Goal: Task Accomplishment & Management: Manage account settings

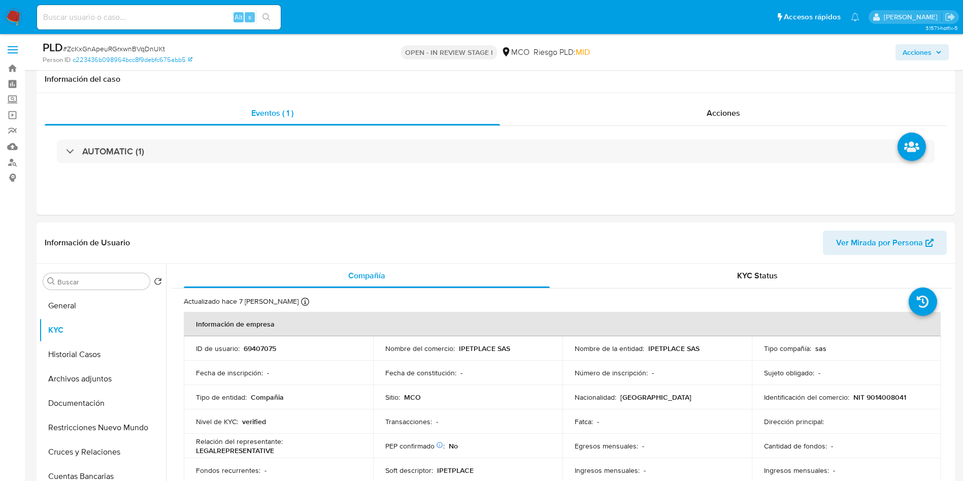
select select "10"
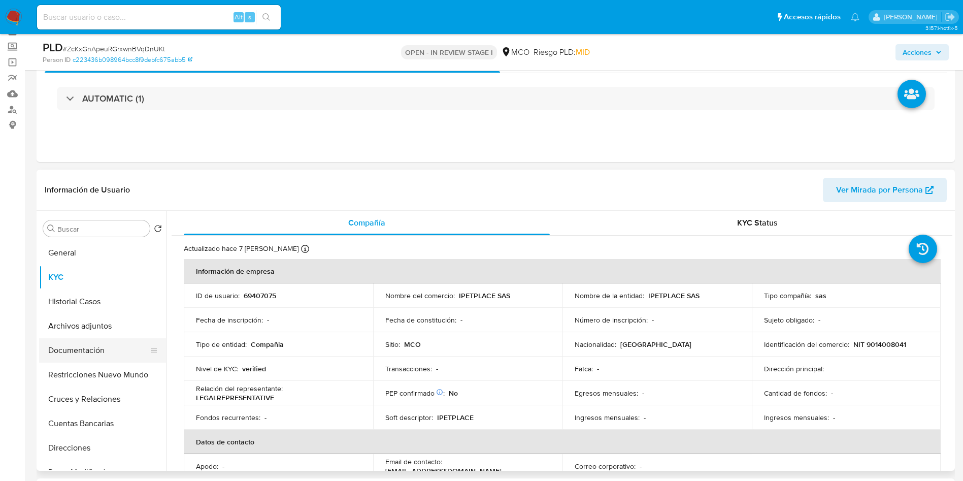
scroll to position [76, 0]
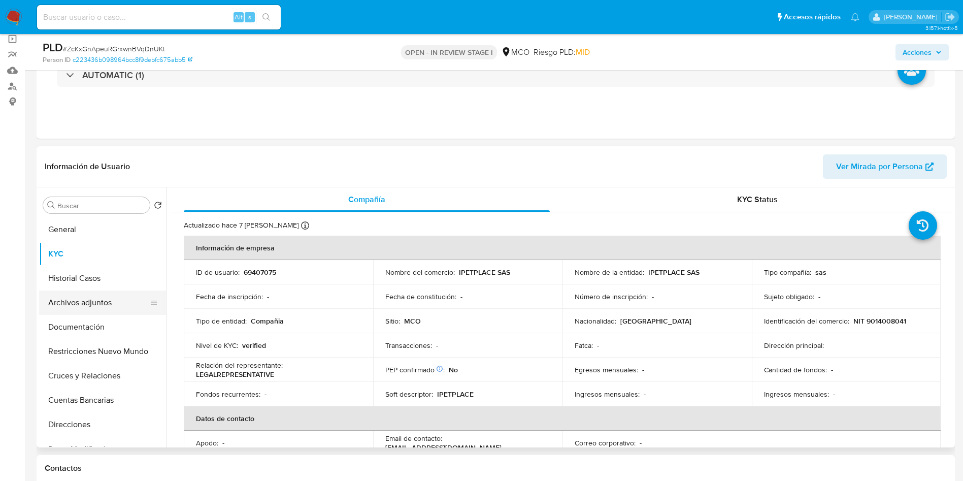
click at [92, 299] on button "Archivos adjuntos" at bounding box center [98, 302] width 119 height 24
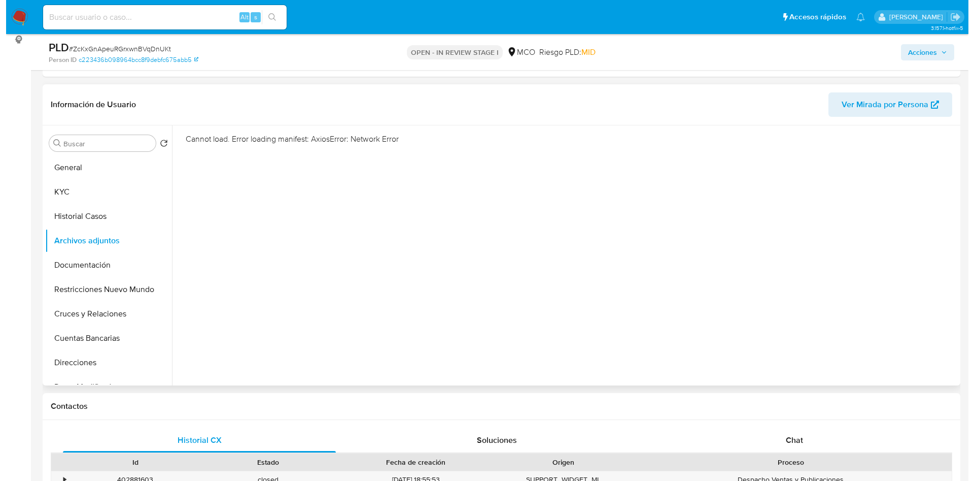
scroll to position [152, 0]
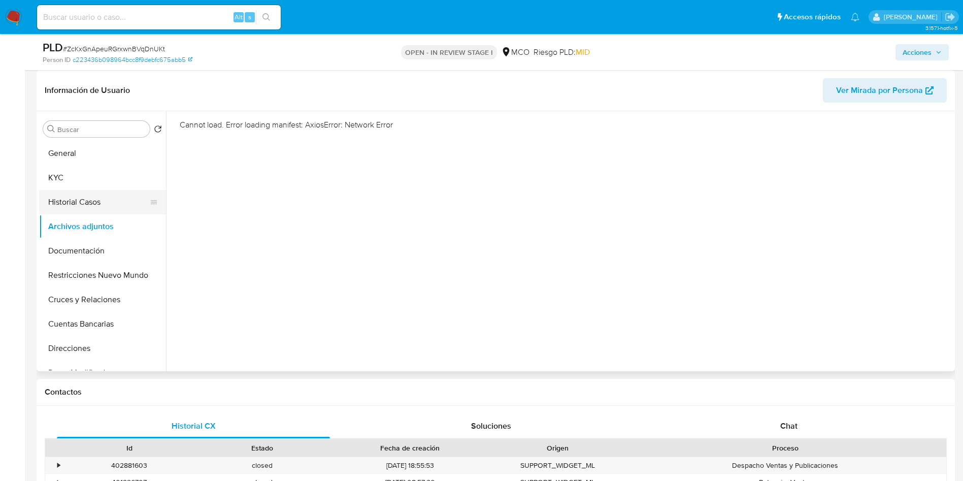
click at [95, 199] on button "Historial Casos" at bounding box center [98, 202] width 119 height 24
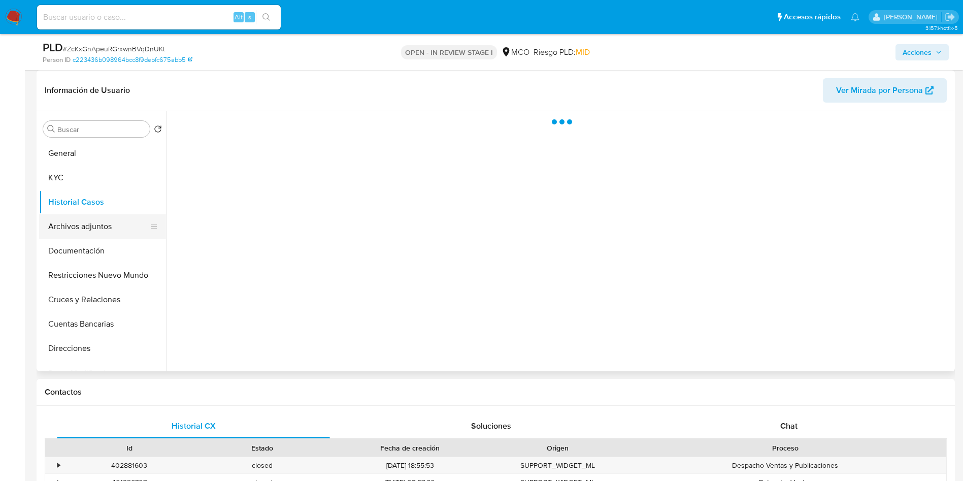
click at [95, 231] on button "Archivos adjuntos" at bounding box center [98, 226] width 119 height 24
click at [96, 208] on button "Historial Casos" at bounding box center [98, 202] width 119 height 24
click at [95, 231] on button "Archivos adjuntos" at bounding box center [98, 226] width 119 height 24
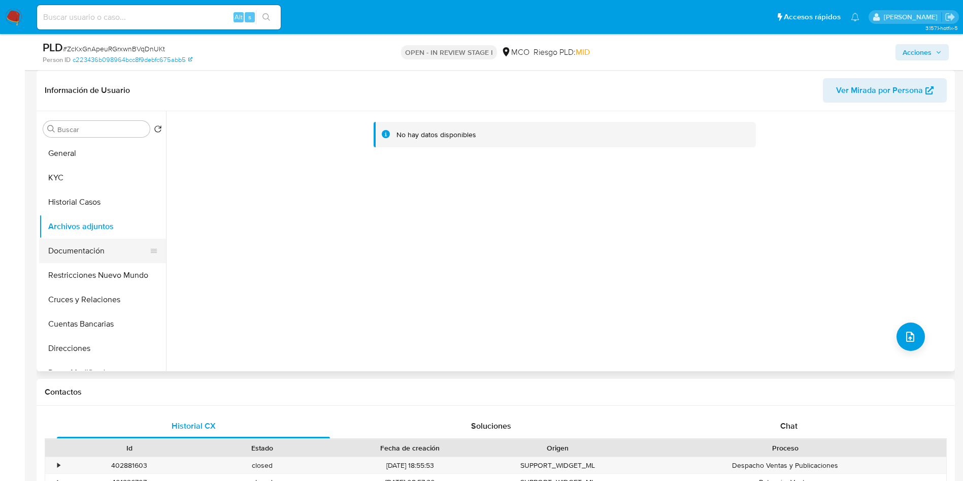
click at [116, 246] on button "Documentación" at bounding box center [98, 251] width 119 height 24
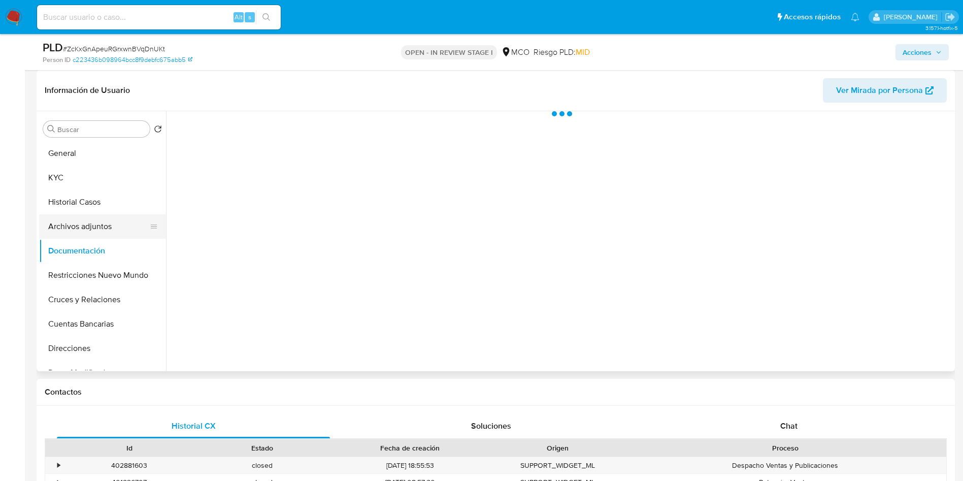
click at [97, 216] on button "Archivos adjuntos" at bounding box center [98, 226] width 119 height 24
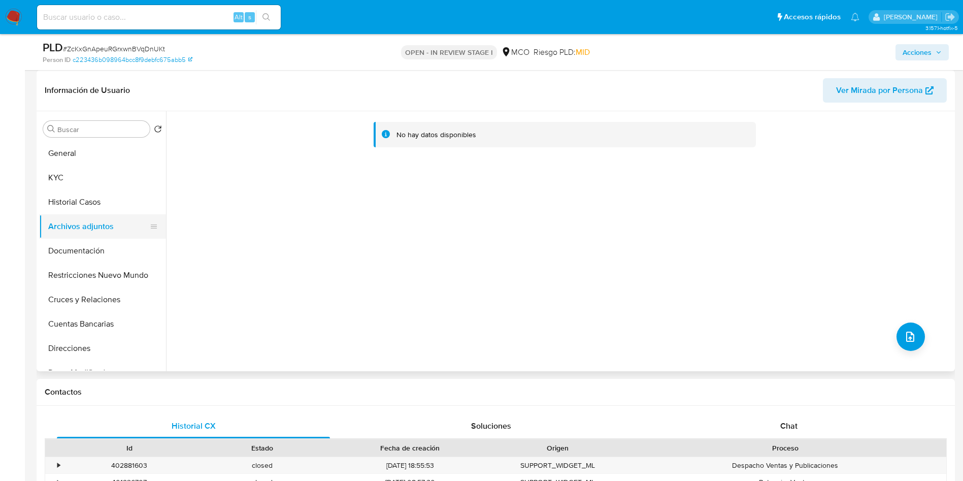
click at [91, 231] on button "Archivos adjuntos" at bounding box center [98, 226] width 119 height 24
click at [94, 250] on button "Documentación" at bounding box center [98, 251] width 119 height 24
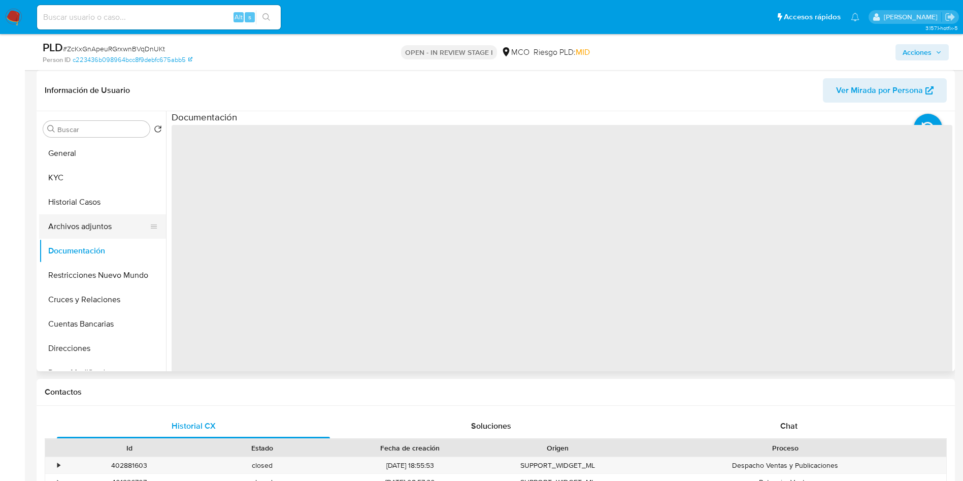
click at [97, 222] on button "Archivos adjuntos" at bounding box center [98, 226] width 119 height 24
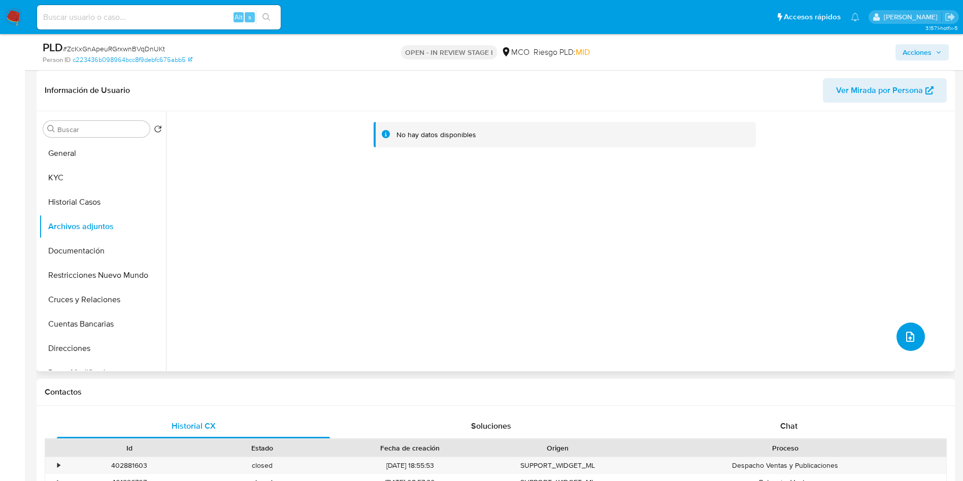
click at [904, 335] on icon "upload-file" at bounding box center [910, 336] width 12 height 12
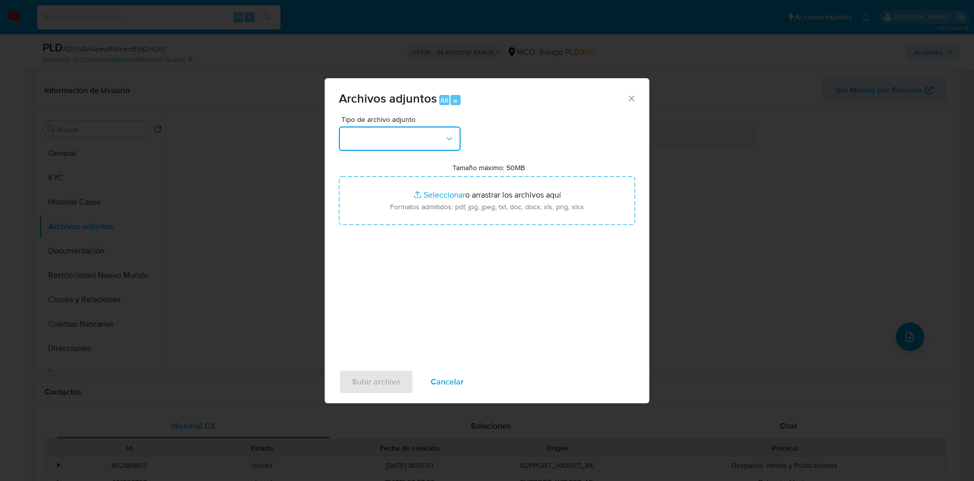
click at [400, 132] on button "button" at bounding box center [400, 138] width 122 height 24
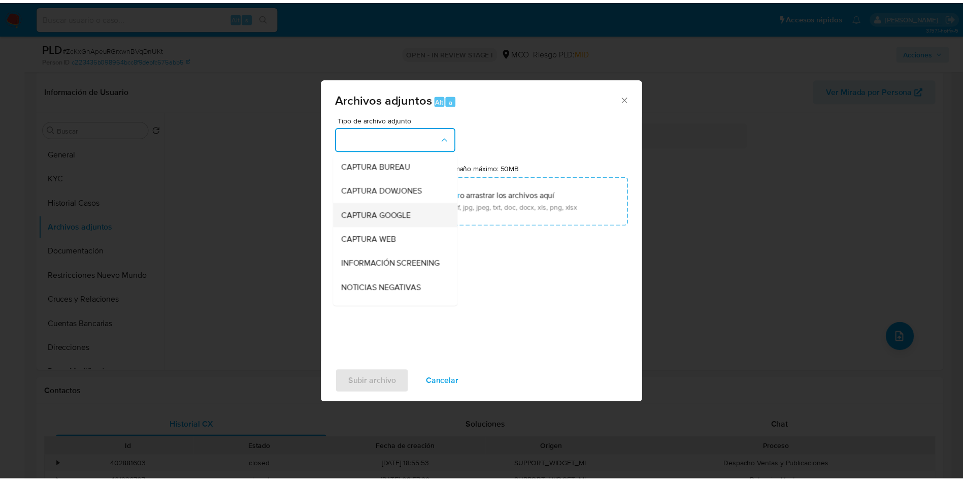
scroll to position [76, 0]
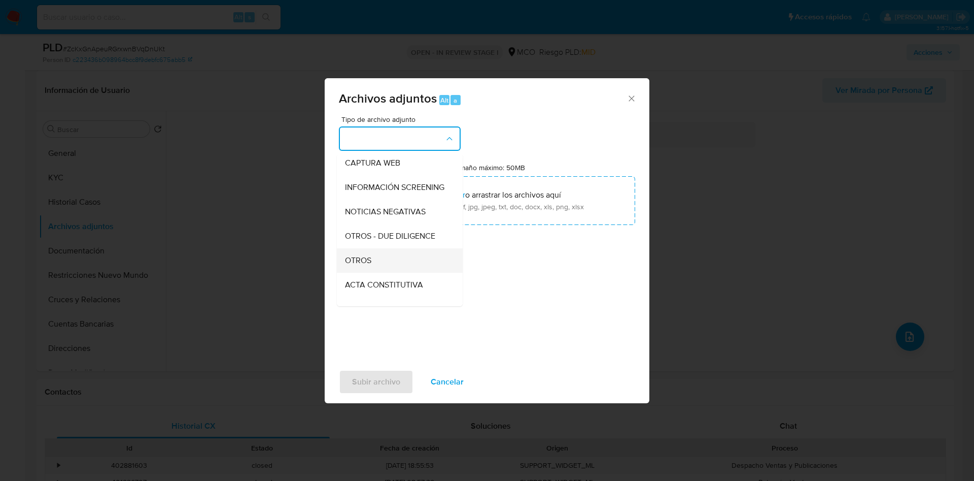
click at [383, 269] on div "OTROS" at bounding box center [397, 260] width 104 height 24
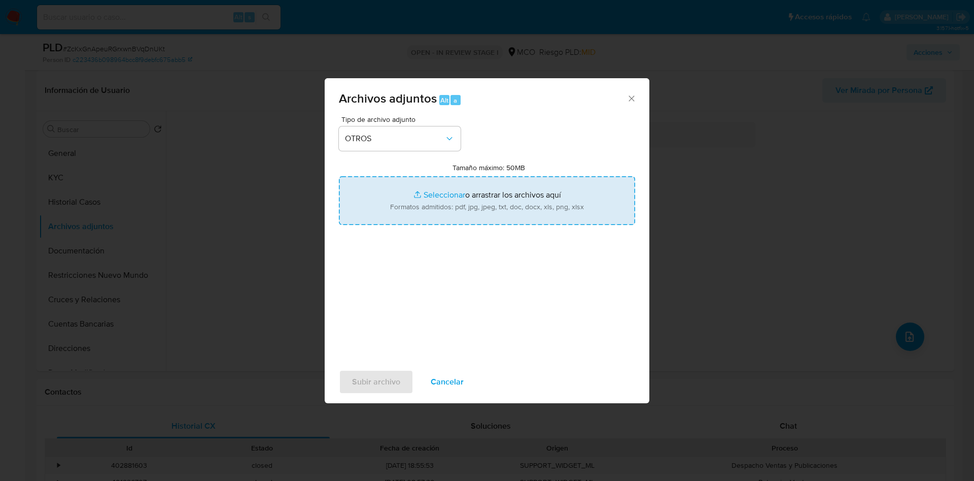
click at [417, 208] on input "Tamaño máximo: 50MB Seleccionar archivos" at bounding box center [487, 200] width 296 height 49
type input "C:\fakepath\69407075 - 01_09_2025.pdf"
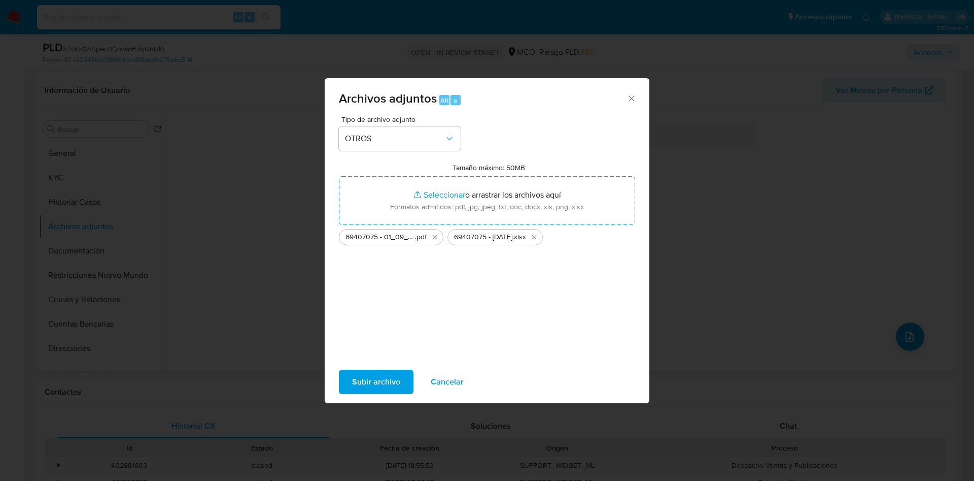
click at [380, 376] on span "Subir archivo" at bounding box center [376, 381] width 48 height 22
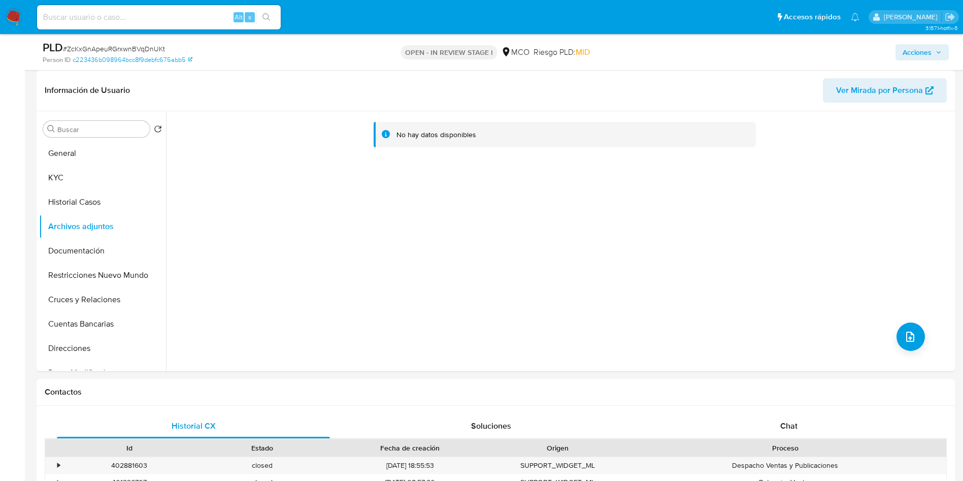
click at [918, 43] on div "Acciones" at bounding box center [798, 52] width 299 height 24
click at [914, 51] on span "Acciones" at bounding box center [916, 52] width 29 height 16
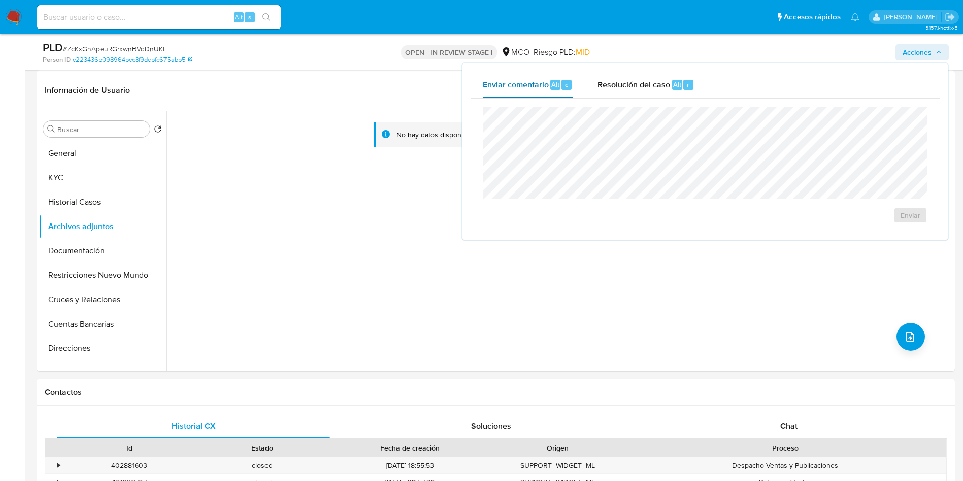
drag, startPoint x: 569, startPoint y: 85, endPoint x: 577, endPoint y: 85, distance: 8.1
click at [571, 85] on div "Enviar comentario Alt c" at bounding box center [528, 85] width 90 height 26
click at [624, 84] on span "Resolución del caso" at bounding box center [633, 84] width 73 height 12
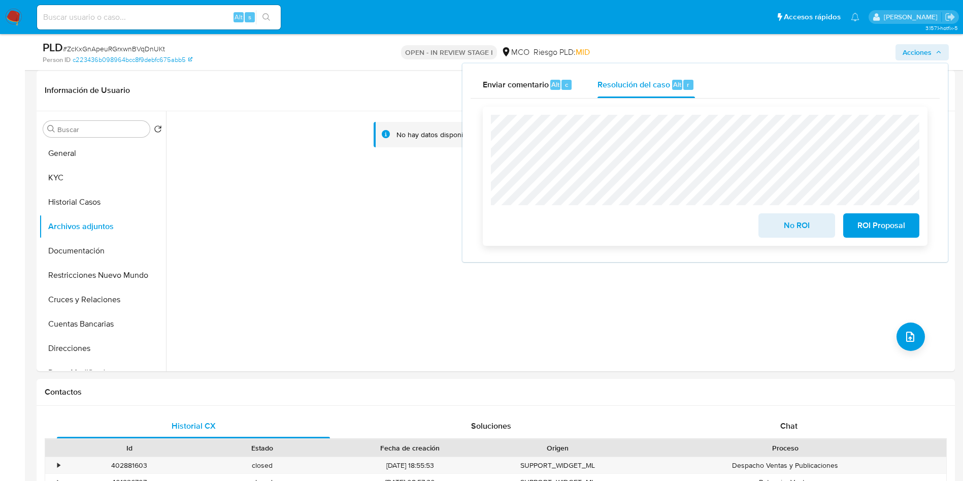
click at [778, 224] on span "No ROI" at bounding box center [796, 225] width 50 height 22
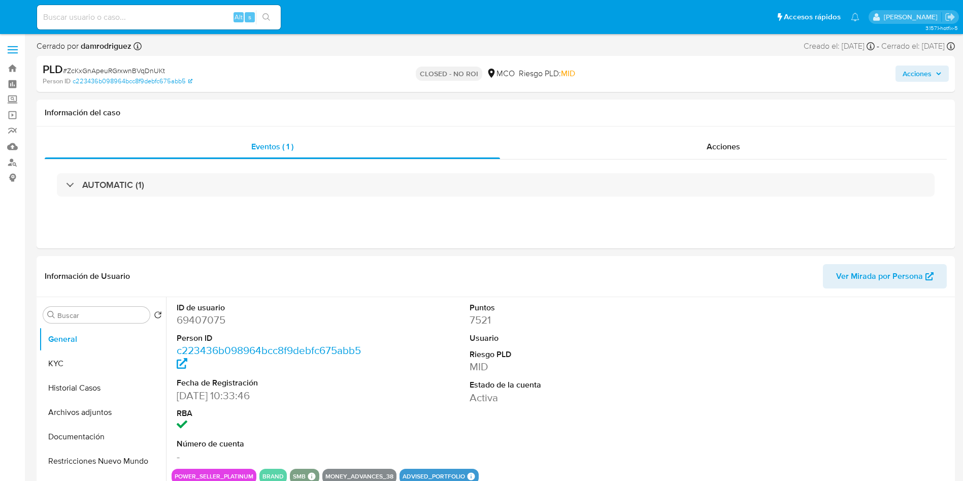
select select "10"
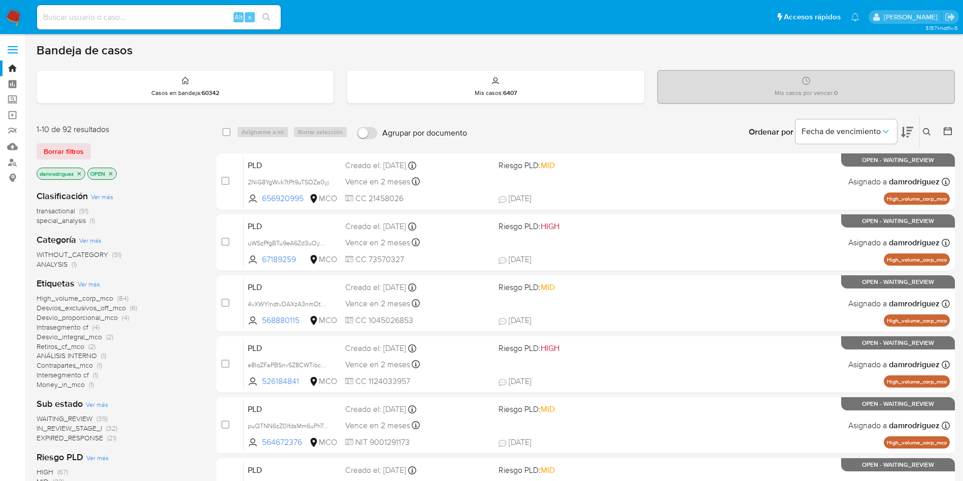
click at [18, 20] on img at bounding box center [13, 17] width 17 height 17
click at [890, 130] on icon "Ordenar por" at bounding box center [885, 131] width 10 height 10
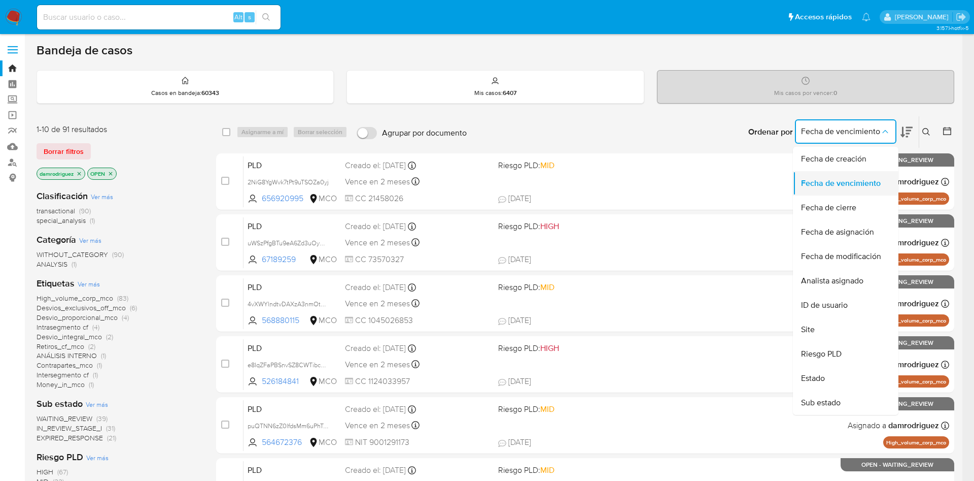
click at [867, 185] on span "Fecha de vencimiento" at bounding box center [841, 183] width 80 height 10
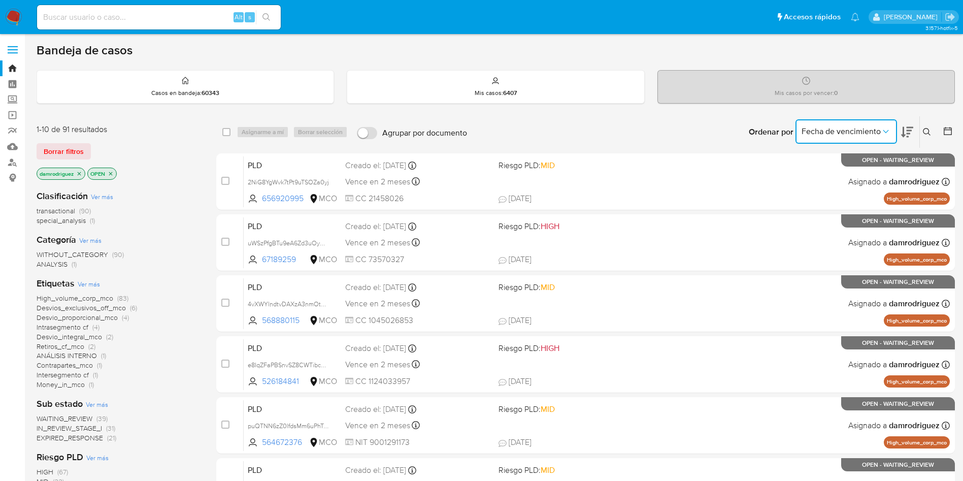
click at [903, 130] on icon at bounding box center [907, 132] width 12 height 11
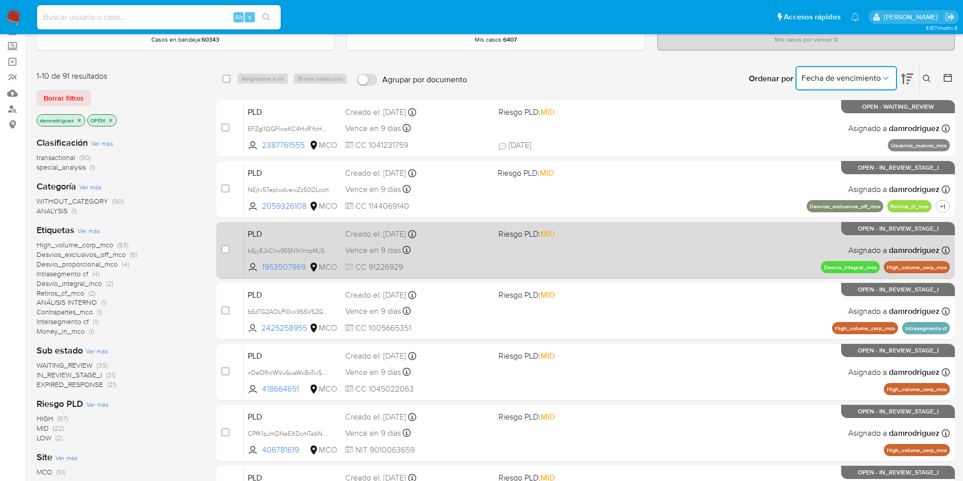
scroll to position [76, 0]
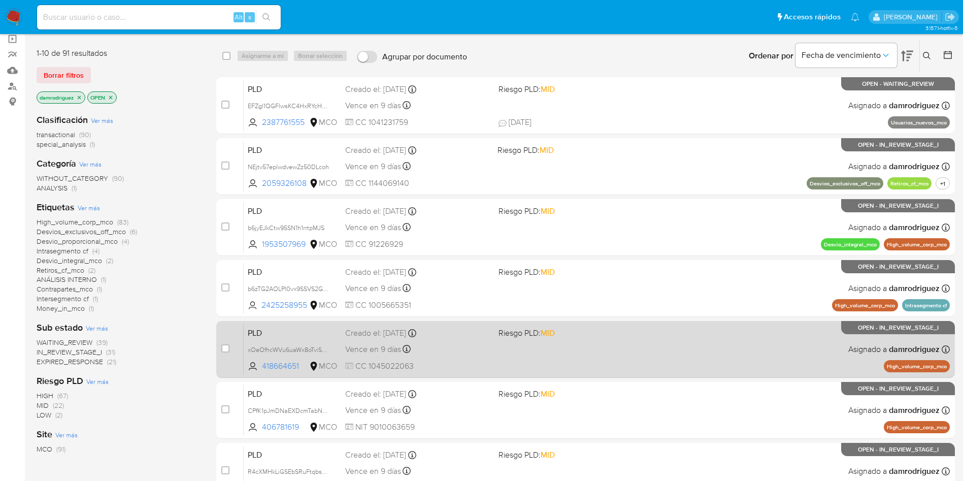
click at [301, 328] on span "PLD" at bounding box center [292, 331] width 89 height 13
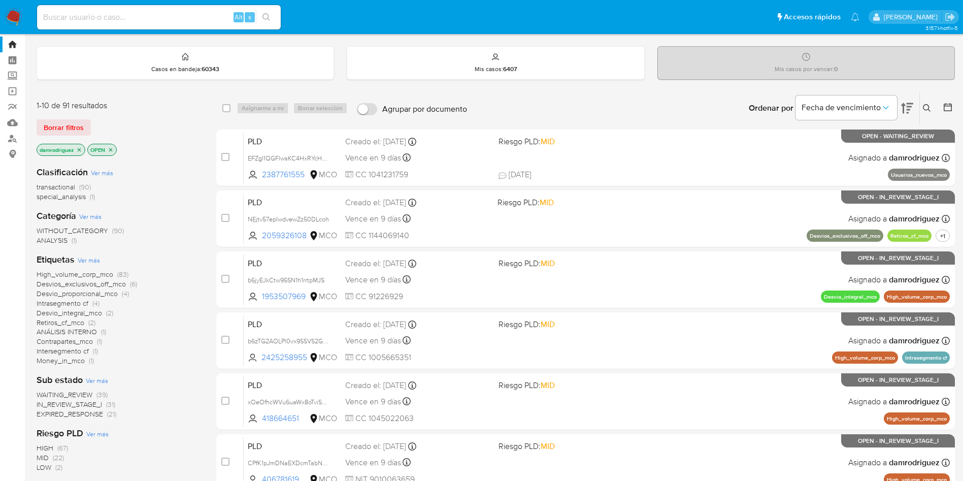
scroll to position [0, 0]
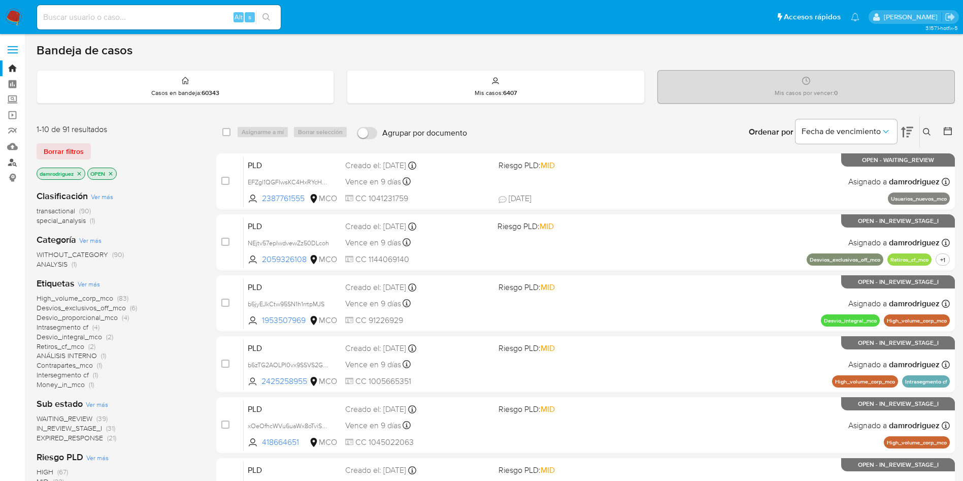
click at [12, 161] on link "Buscador de personas" at bounding box center [60, 162] width 121 height 16
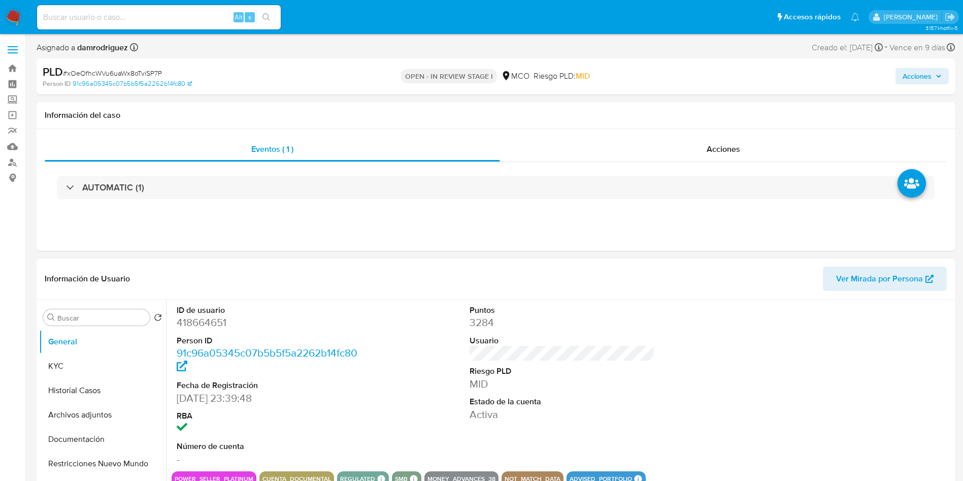
select select "10"
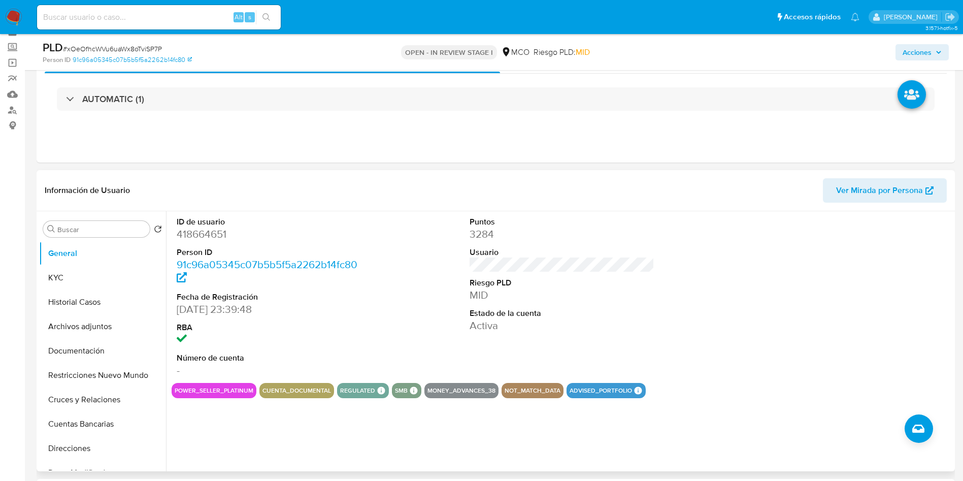
scroll to position [76, 0]
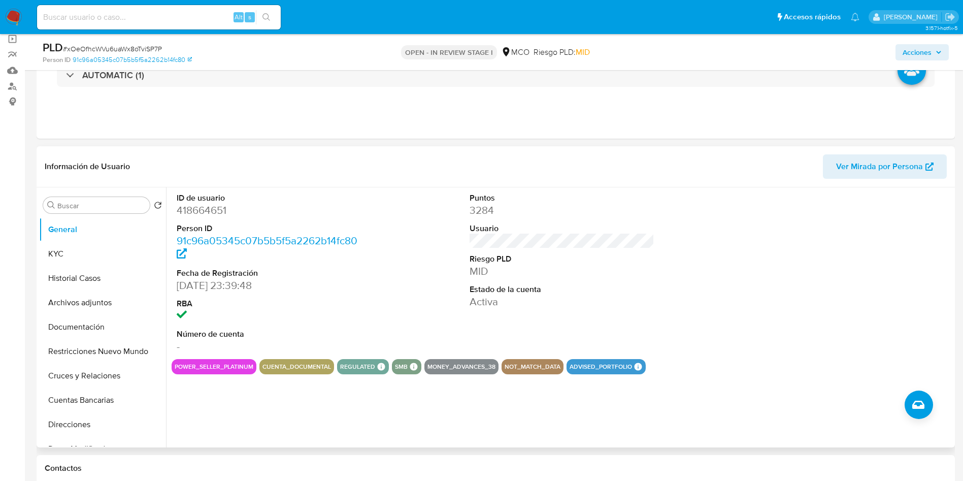
click at [205, 205] on dd "418664651" at bounding box center [269, 210] width 185 height 14
copy dd "418664651"
click at [216, 205] on dd "418664651" at bounding box center [269, 210] width 185 height 14
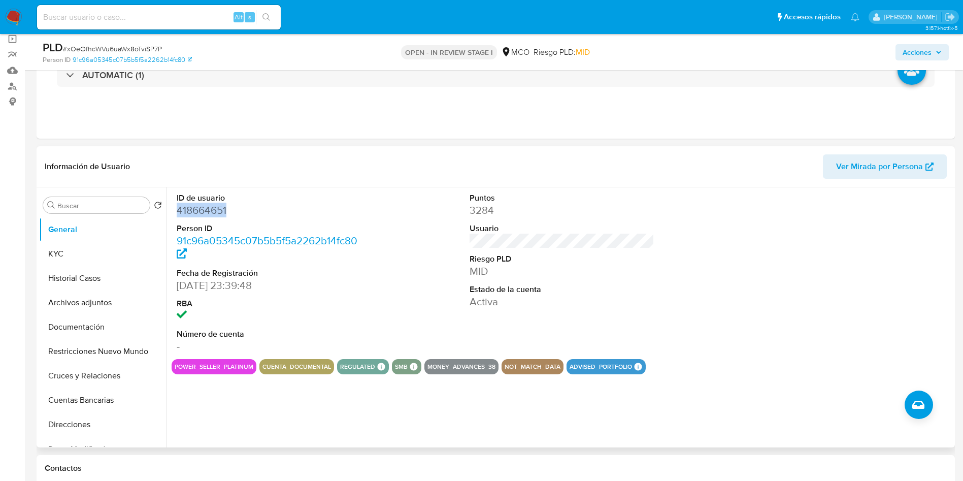
click at [216, 205] on dd "418664651" at bounding box center [269, 210] width 185 height 14
click at [195, 200] on dt "ID de usuario" at bounding box center [269, 197] width 185 height 11
click at [195, 204] on dd "418664651" at bounding box center [269, 210] width 185 height 14
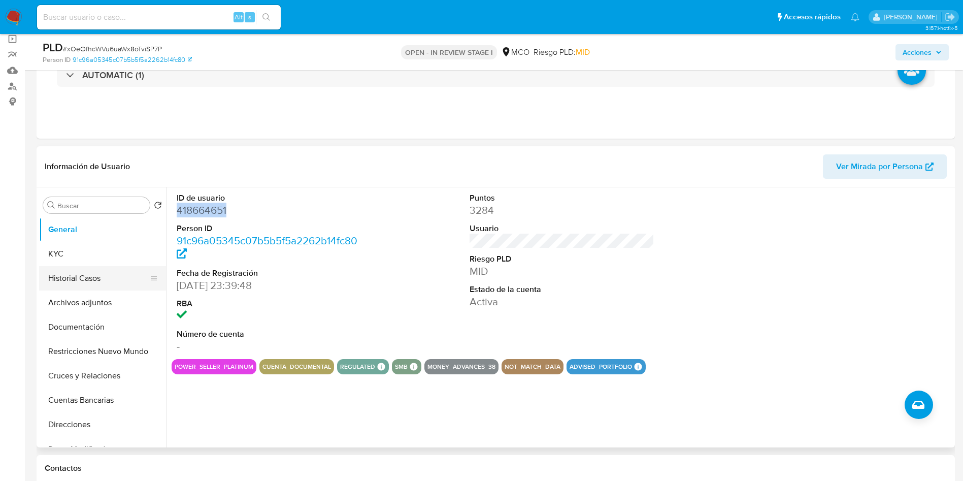
click at [94, 274] on button "Historial Casos" at bounding box center [98, 278] width 119 height 24
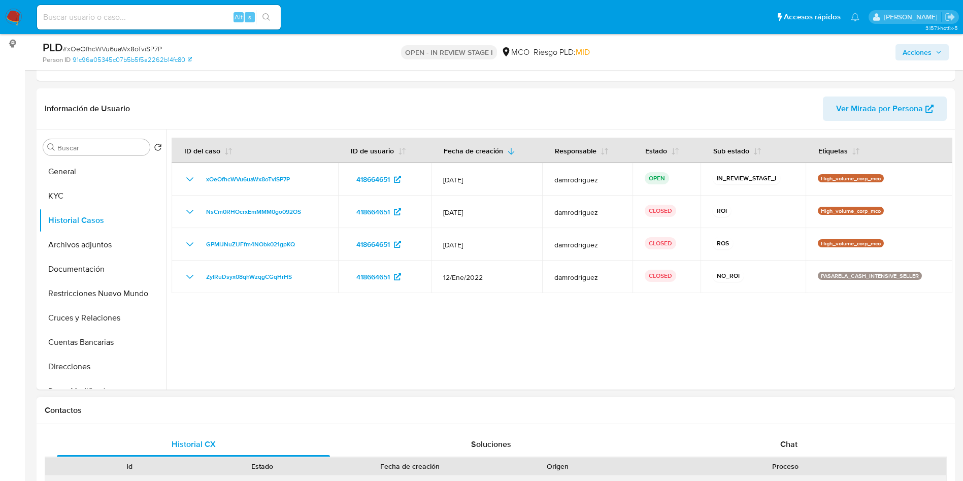
scroll to position [381, 0]
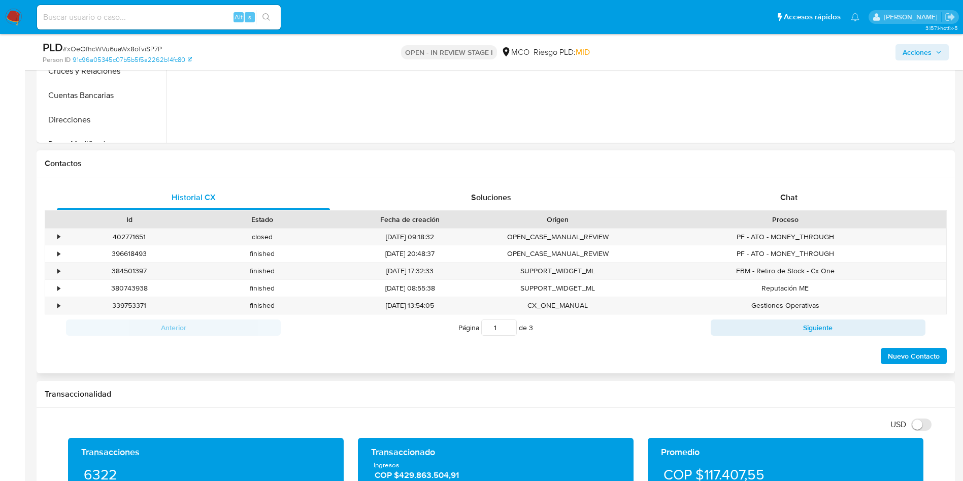
click at [781, 211] on div "Proceso" at bounding box center [785, 219] width 322 height 17
click at [781, 197] on span "Chat" at bounding box center [788, 197] width 17 height 12
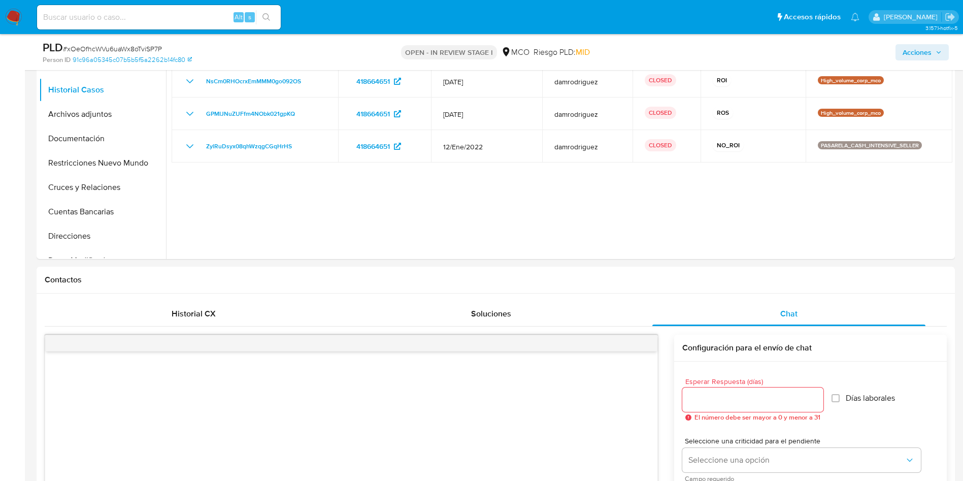
scroll to position [76, 0]
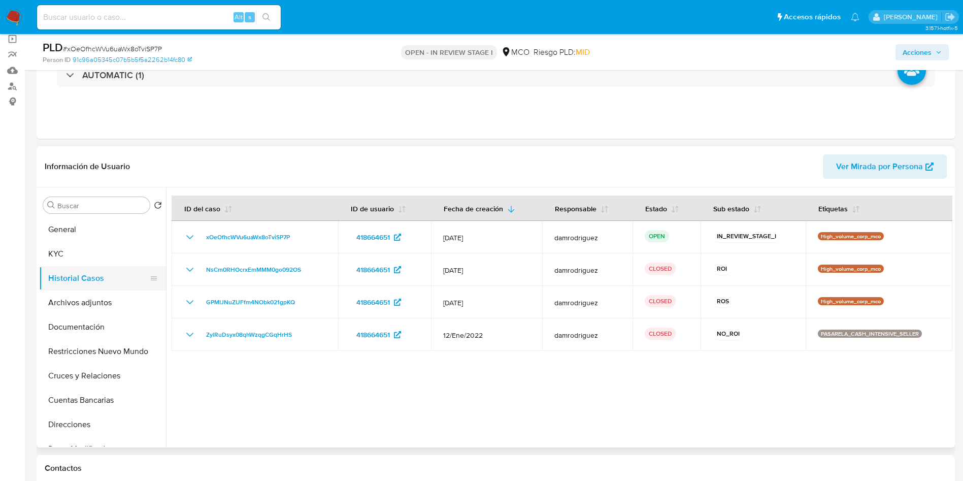
click at [99, 276] on button "Historial Casos" at bounding box center [98, 278] width 119 height 24
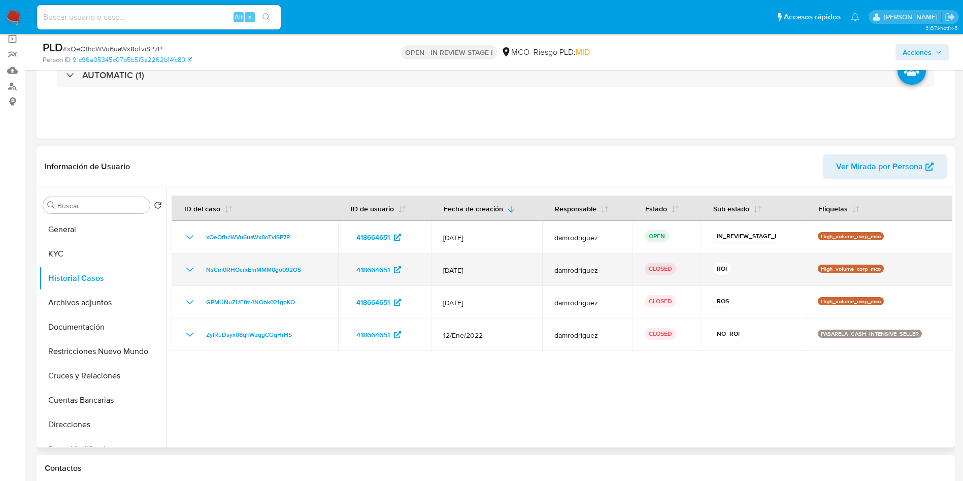
click at [190, 270] on icon "Mostrar/Ocultar" at bounding box center [189, 269] width 7 height 4
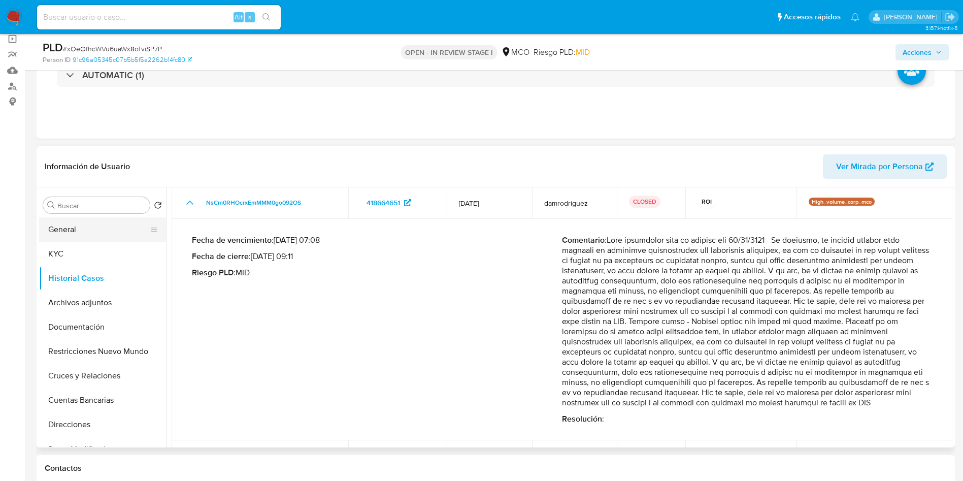
click at [81, 227] on button "General" at bounding box center [98, 229] width 119 height 24
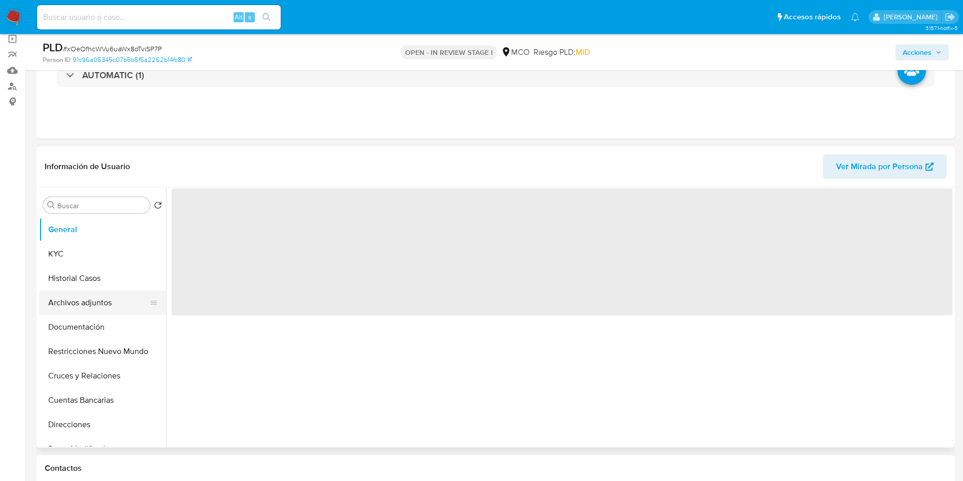
scroll to position [0, 0]
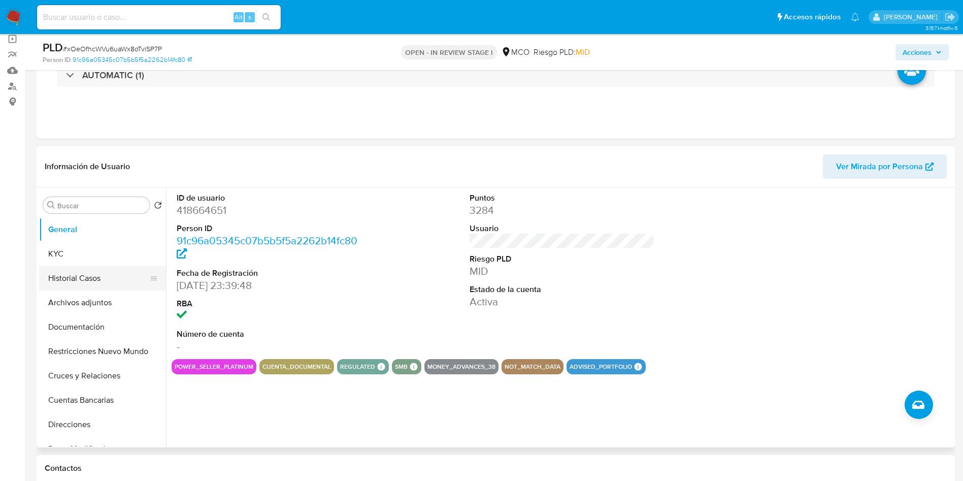
click at [84, 277] on button "Historial Casos" at bounding box center [98, 278] width 119 height 24
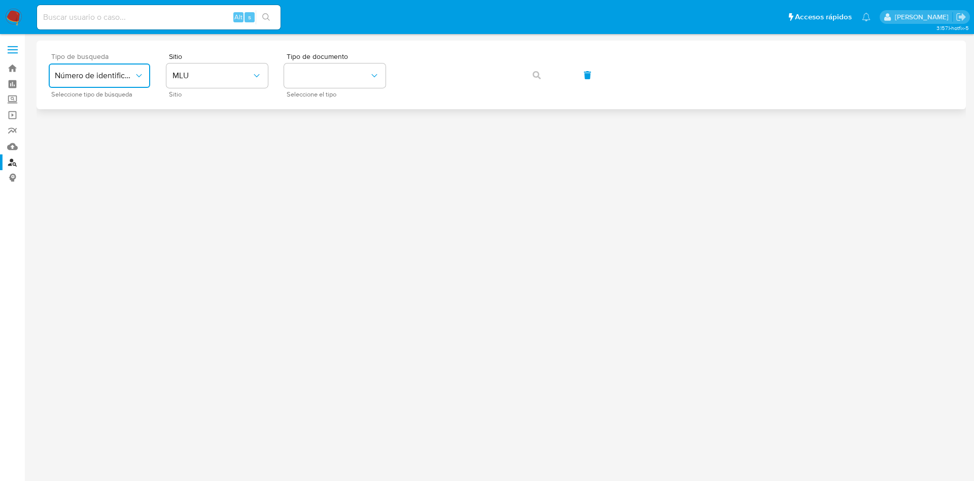
click at [100, 70] on button "Número de identificación" at bounding box center [99, 75] width 101 height 24
